Goal: Obtain resource: Download file/media

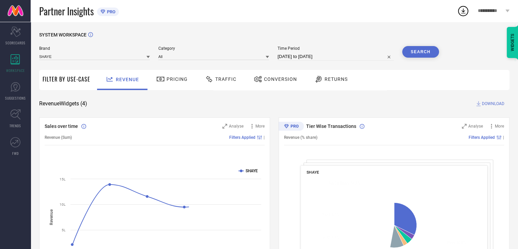
click at [274, 80] on span "Conversion" at bounding box center [280, 78] width 33 height 5
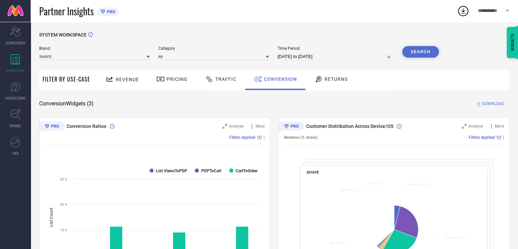
select select "6"
select select "2025"
select select "7"
select select "2025"
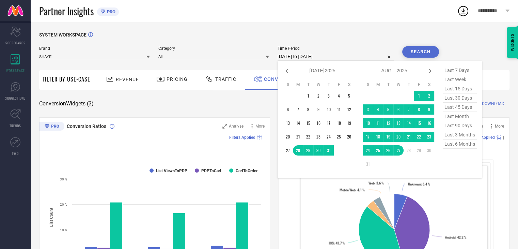
click at [340, 55] on input "[DATE] to [DATE]" at bounding box center [336, 56] width 116 height 8
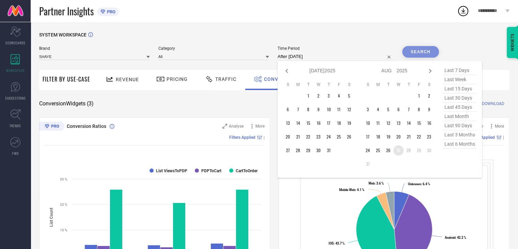
click at [401, 152] on td "27" at bounding box center [399, 150] width 10 height 10
type input "27-08-2025 to 27-08-2025"
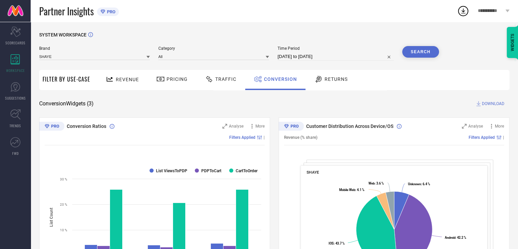
click at [424, 49] on button "Search" at bounding box center [421, 52] width 37 height 12
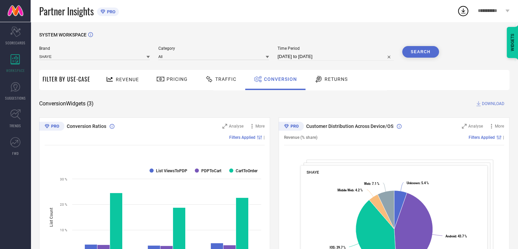
click at [488, 106] on span "DOWNLOAD" at bounding box center [493, 103] width 22 height 7
click at [465, 14] on icon at bounding box center [463, 11] width 12 height 12
click at [461, 10] on icon at bounding box center [463, 11] width 12 height 12
click at [360, 40] on div "SYSTEM WORKSPACE" at bounding box center [274, 39] width 471 height 14
